Goal: Navigation & Orientation: Find specific page/section

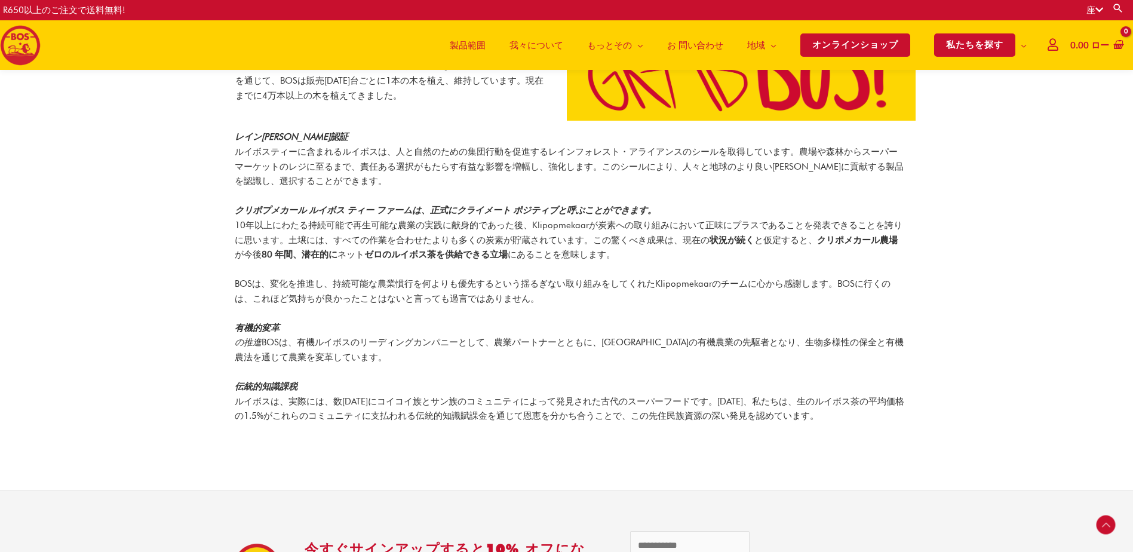
scroll to position [1374, 0]
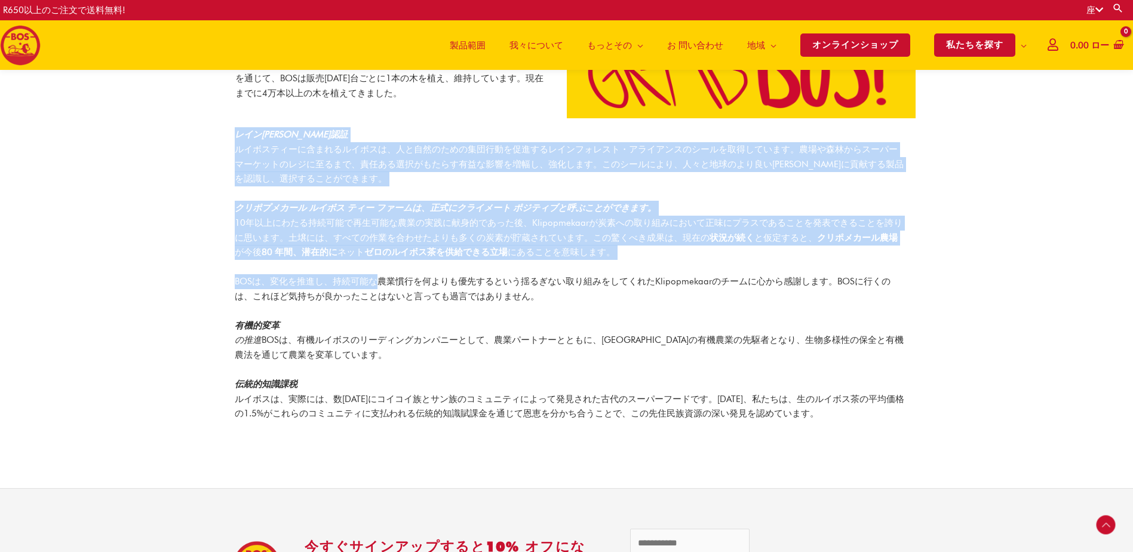
drag, startPoint x: 233, startPoint y: 119, endPoint x: 395, endPoint y: 277, distance: 226.4
click at [391, 272] on div "レイン[PERSON_NAME]認証 ルイボスティーに含まれるルイボスは、人と自然のための集団行動を促進するレインフォレスト・アライアンスのシールを取得してい…" at bounding box center [566, 293] width 681 height 333
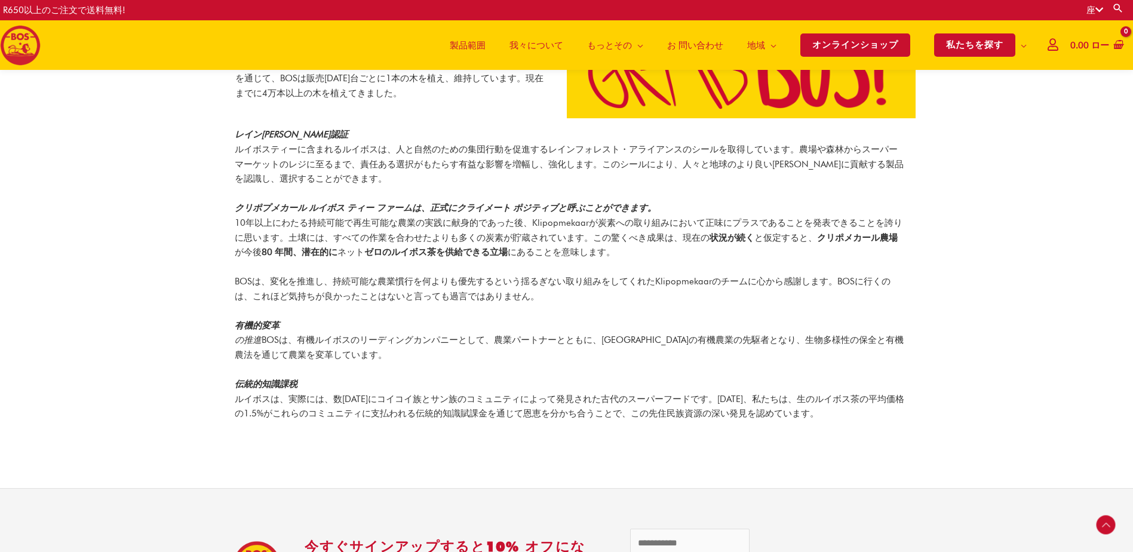
drag, startPoint x: 395, startPoint y: 277, endPoint x: 431, endPoint y: 361, distance: 91.0
click at [431, 360] on div "レイン[PERSON_NAME]認証 ルイボスティーに含まれるルイボスは、人と自然のための集団行動を促進するレインフォレスト・アライアンスのシールを取得してい…" at bounding box center [570, 293] width 670 height 333
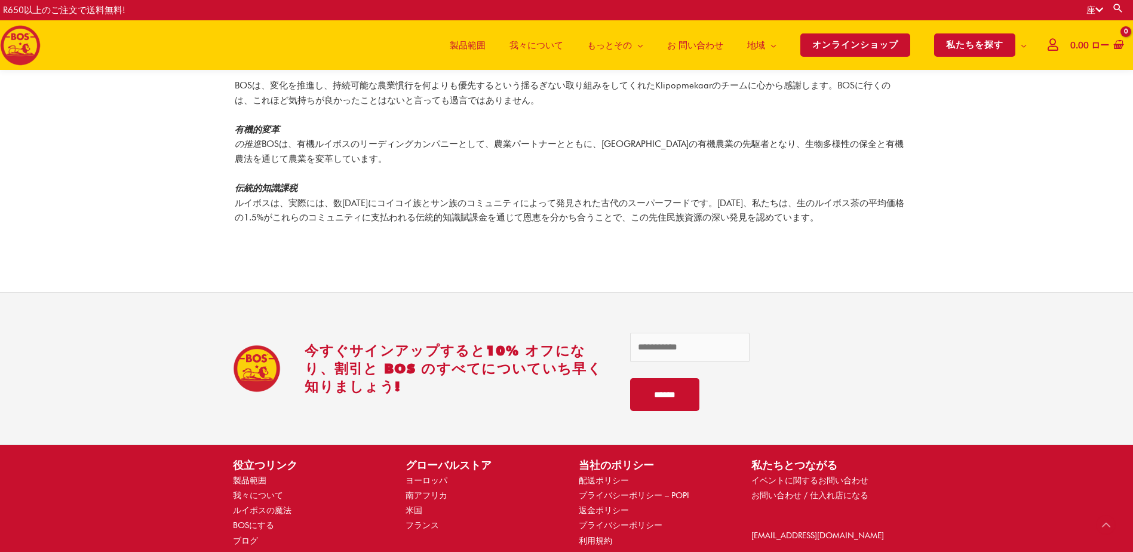
scroll to position [1332, 0]
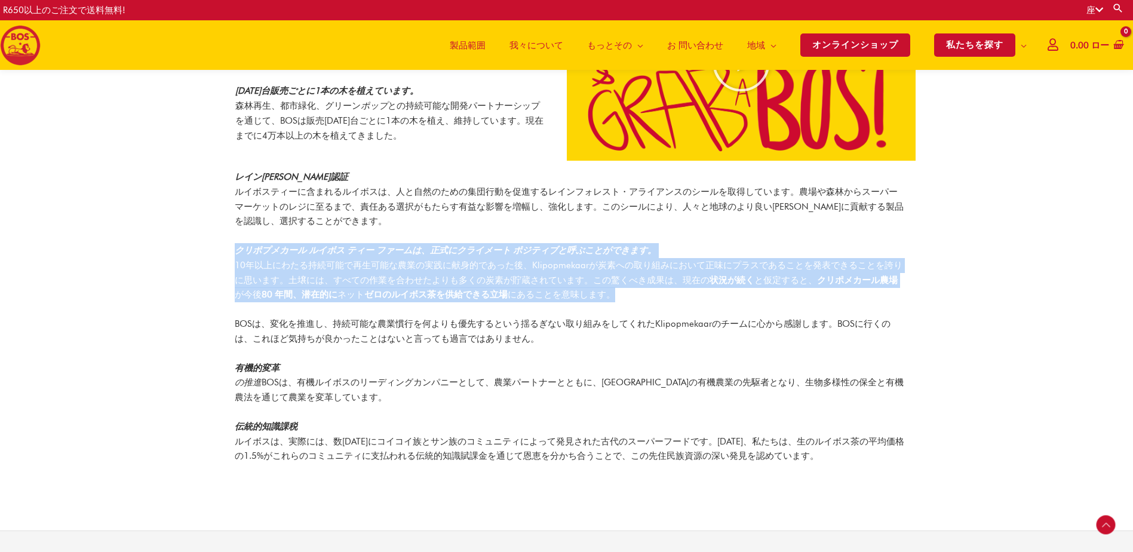
drag, startPoint x: 235, startPoint y: 232, endPoint x: 635, endPoint y: 280, distance: 403.1
click at [635, 280] on p "クリポプメカール ルイボス ティー ファームは、正式にクライメート ポジティブと呼ぶことができます。 10年以上にわたる持続可能で再生可能な農業の実践に献身的…" at bounding box center [570, 272] width 670 height 59
click at [634, 280] on p "クリポプメカール ルイボス ティー ファームは、正式にクライメート ポジティブと呼ぶことができます。 10年以上にわたる持続可能で再生可能な農業の実践に献身的…" at bounding box center [570, 272] width 670 height 59
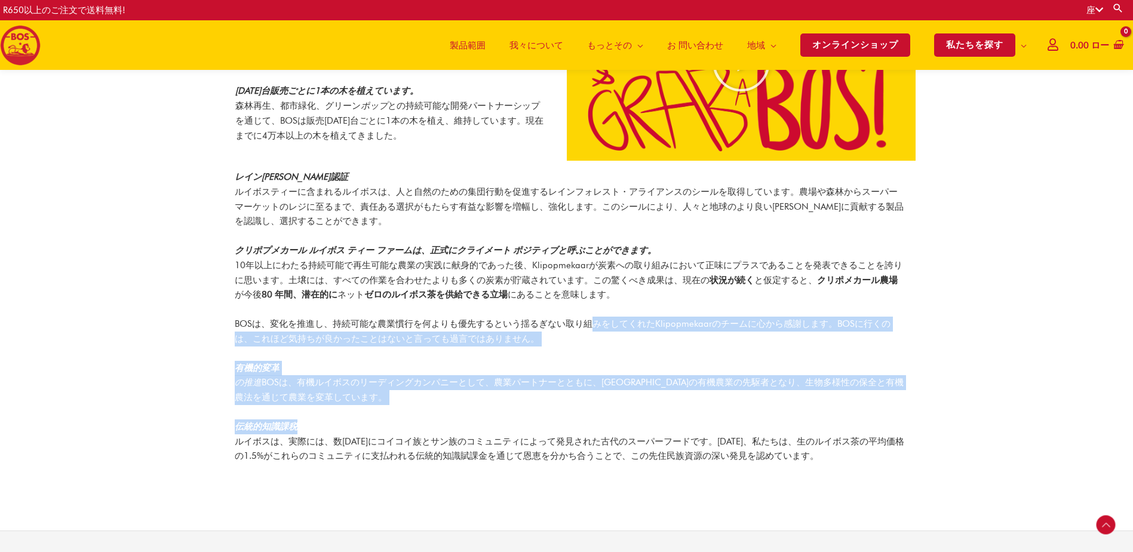
drag, startPoint x: 594, startPoint y: 289, endPoint x: 739, endPoint y: 401, distance: 183.5
click at [738, 400] on div "レイン[PERSON_NAME]認証 ルイボスティーに含まれるルイボスは、人と自然のための集団行動を促進するレインフォレスト・アライアンスのシールを取得してい…" at bounding box center [570, 336] width 670 height 333
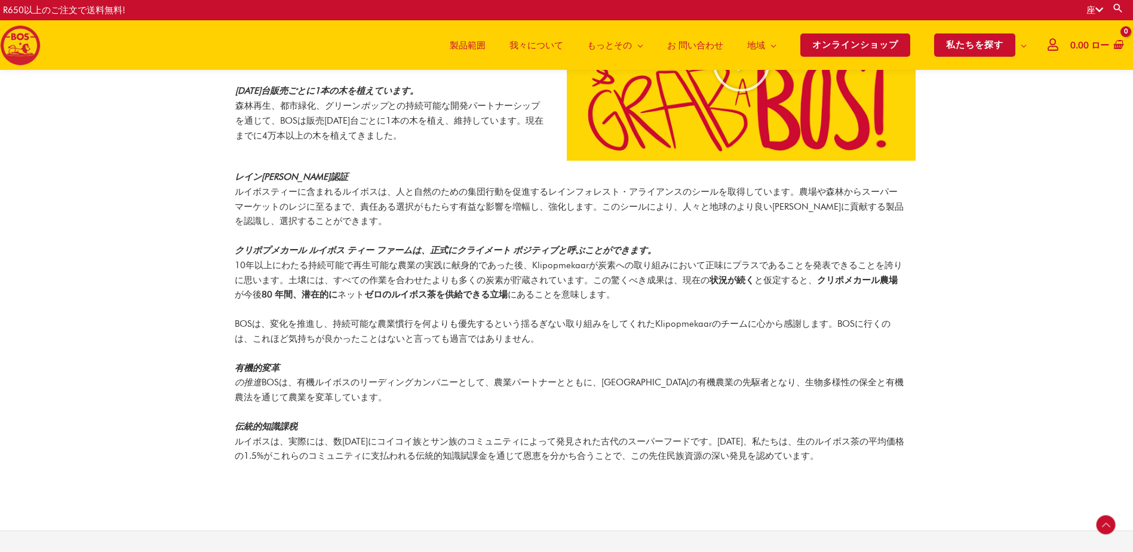
drag, startPoint x: 739, startPoint y: 401, endPoint x: 763, endPoint y: 422, distance: 32.2
click at [763, 422] on p "伝統的知識課税 ルイボスは、実際には、数[DATE]にコイコイ族とサン族のコミュニティによって発見された古代のスーパーフードです。[DATE]、私たちは、生の…" at bounding box center [570, 441] width 670 height 44
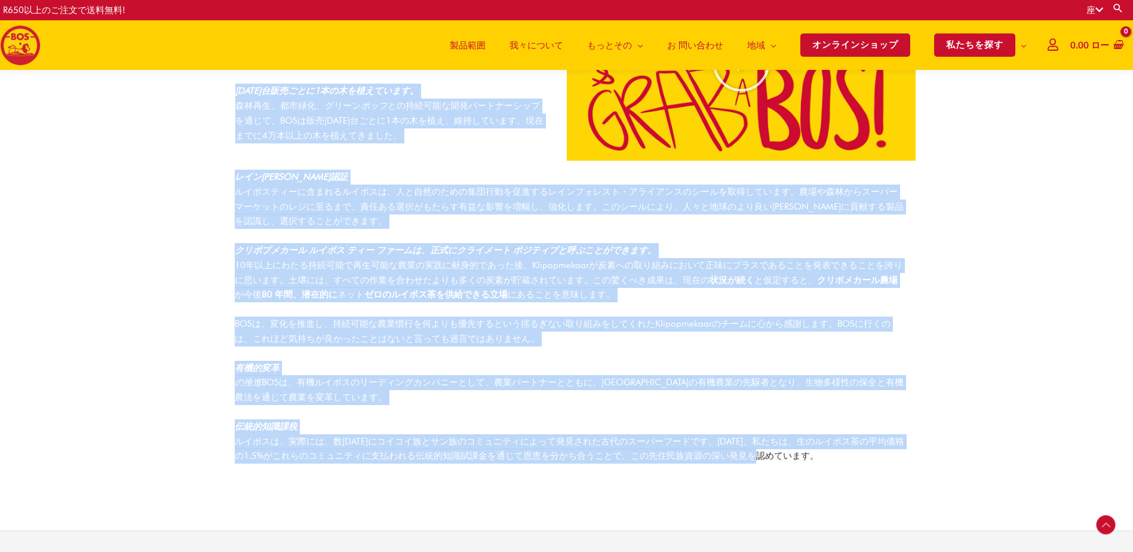
drag, startPoint x: 838, startPoint y: 454, endPoint x: 222, endPoint y: 78, distance: 722.3
click at [221, 78] on div "恩返し ルイボスは、農村地域だけでなく、それが栽培されている虹の国にも変革的な影響を与えています。BOSでは、従業員と環境に恩返しをすることがいかに重要である…" at bounding box center [391, 62] width 349 height 225
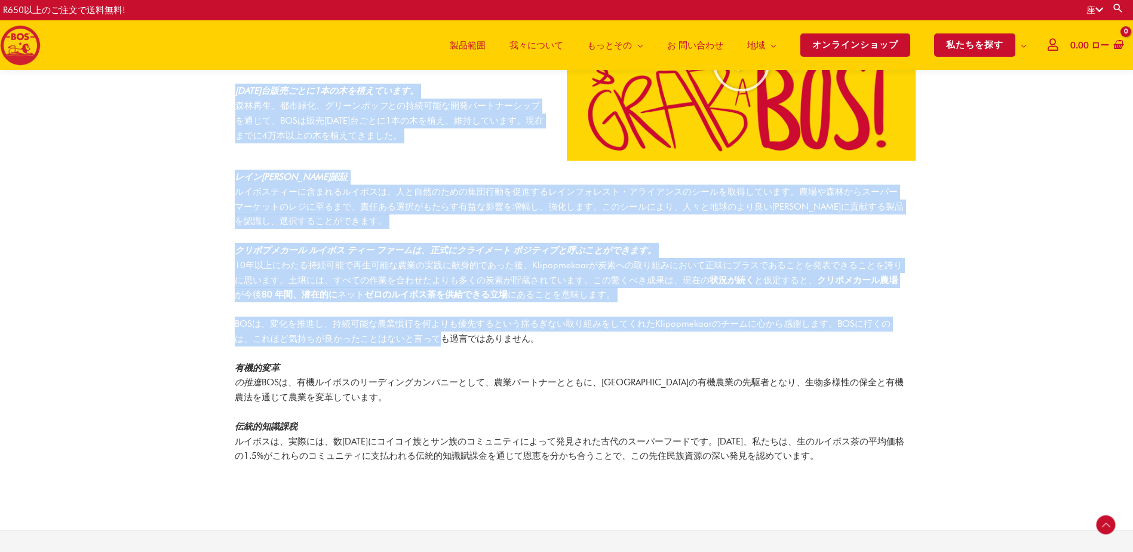
drag, startPoint x: 221, startPoint y: 78, endPoint x: 441, endPoint y: 348, distance: 347.7
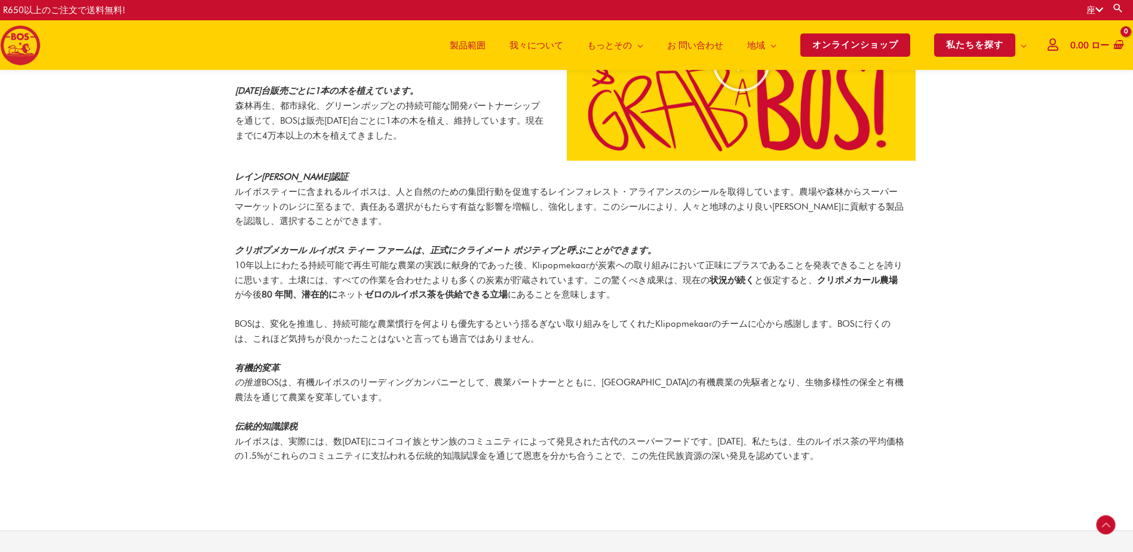
drag, startPoint x: 441, startPoint y: 348, endPoint x: 494, endPoint y: 384, distance: 64.5
click at [494, 385] on p "有機的変革 の推進 BOSは、有機ルイボスのリーディングカンパニーとして、農業パートナーとともに、[GEOGRAPHIC_DATA]の有機農業の先駆者となり、…" at bounding box center [570, 383] width 670 height 44
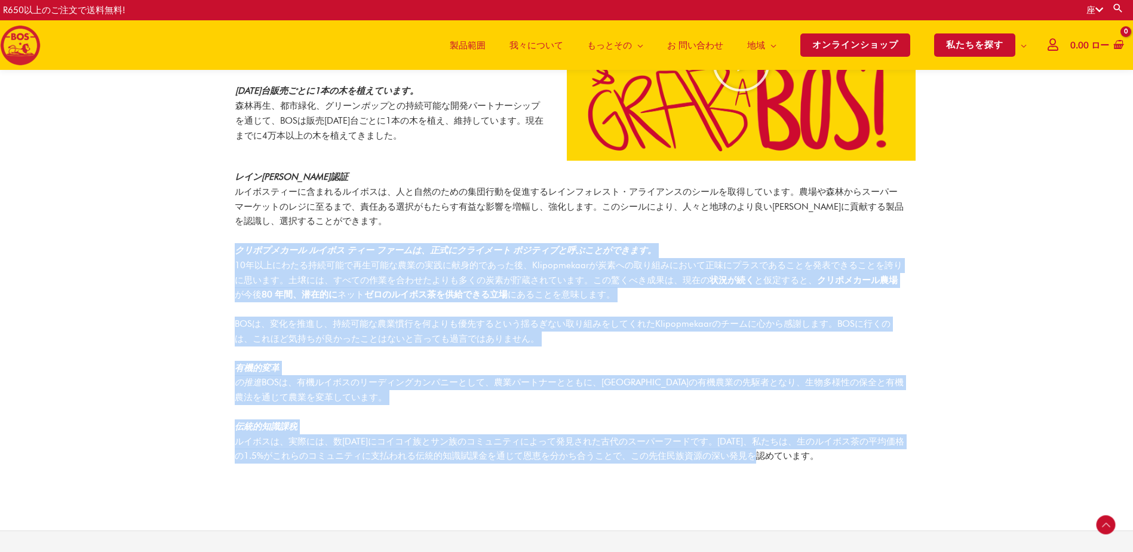
drag, startPoint x: 236, startPoint y: 231, endPoint x: 919, endPoint y: 444, distance: 715.9
click at [919, 444] on section "レイン[PERSON_NAME]認証 ルイボスティーに含まれるルイボスは、人と自然のための集団行動を促進するレインフォレスト・アライアンスのシールを取得してい…" at bounding box center [566, 336] width 1133 height 333
click at [866, 434] on p "伝統的知識課税 ルイボスは、実際には、数[DATE]にコイコイ族とサン族のコミュニティによって発見された古代のスーパーフードです。[DATE]、私たちは、生の…" at bounding box center [570, 441] width 670 height 44
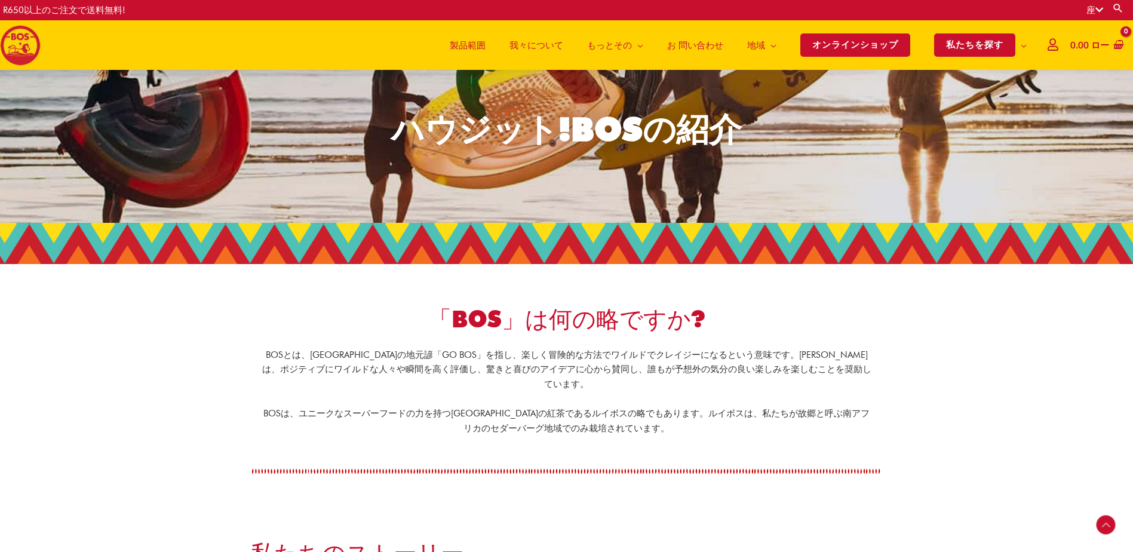
scroll to position [0, 0]
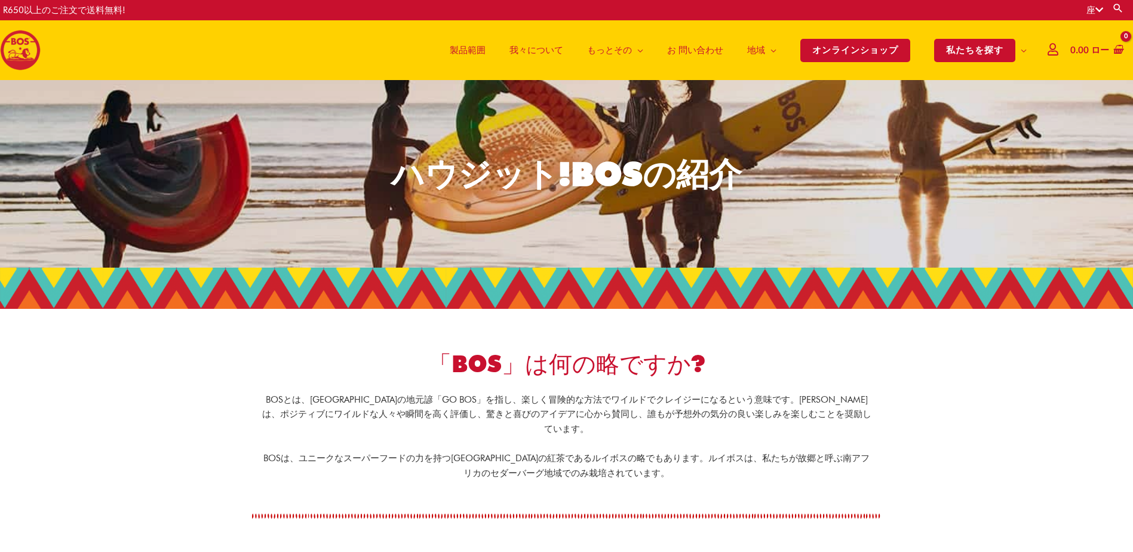
click at [481, 50] on span "製品範囲" at bounding box center [468, 50] width 36 height 36
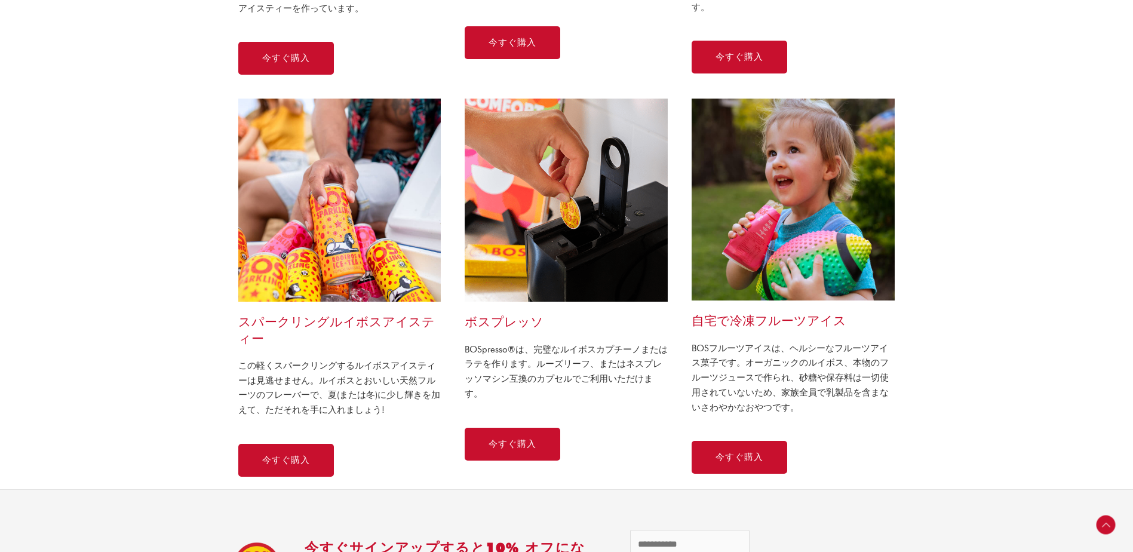
scroll to position [896, 0]
